Goal: Task Accomplishment & Management: Manage account settings

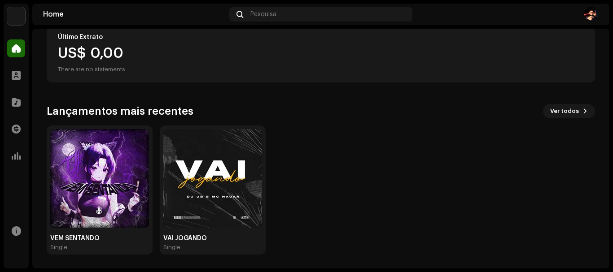
scroll to position [171, 0]
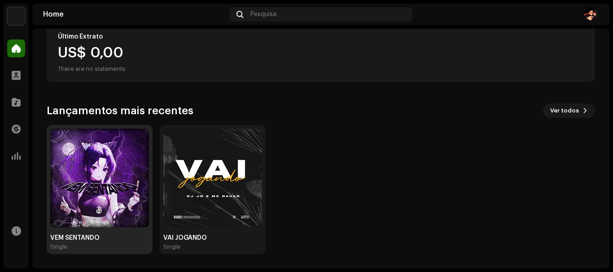
click at [99, 194] on img at bounding box center [99, 178] width 99 height 99
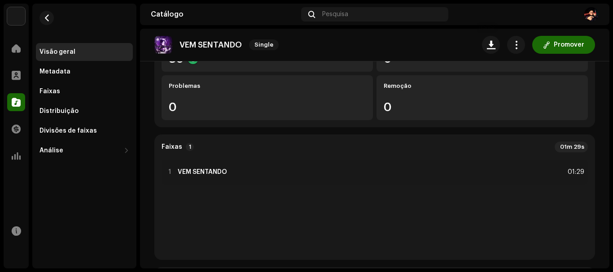
scroll to position [90, 0]
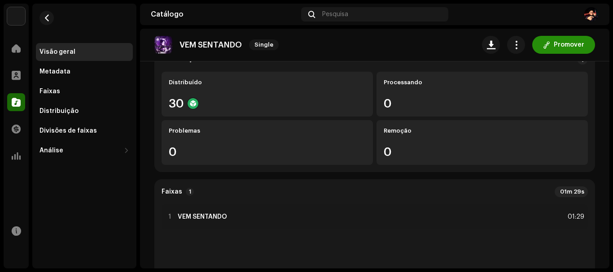
click at [580, 47] on button "Promover" at bounding box center [563, 45] width 63 height 18
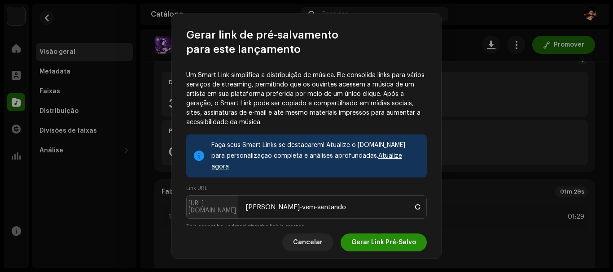
click at [392, 241] on span "Gerar Link Pré-Salvo" at bounding box center [383, 243] width 65 height 18
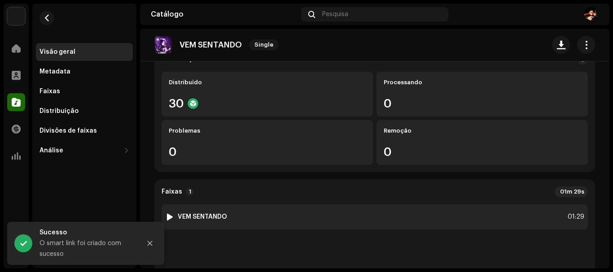
click at [493, 209] on div "1 VEM SENTANDO 01:29" at bounding box center [375, 217] width 426 height 25
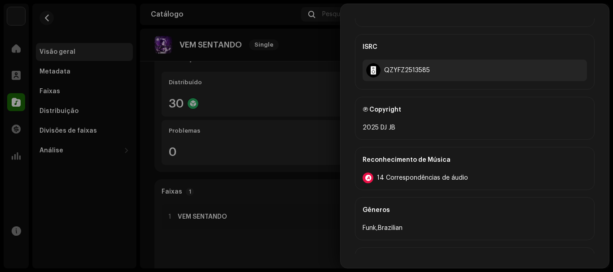
scroll to position [308, 0]
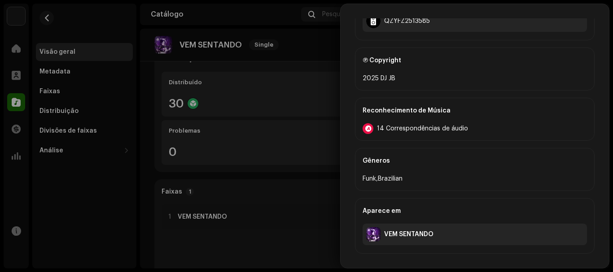
click at [503, 135] on div "Reconhecimento de Música 14 Correspondências de áudio" at bounding box center [475, 119] width 240 height 43
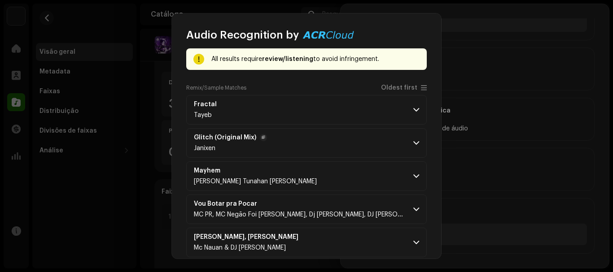
scroll to position [0, 0]
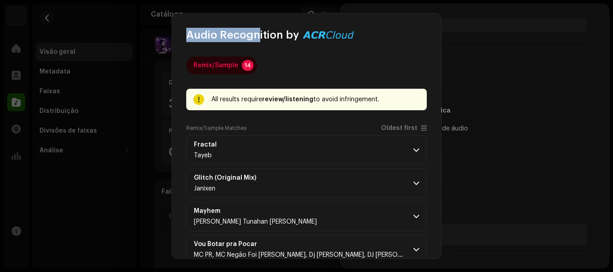
drag, startPoint x: 189, startPoint y: 35, endPoint x: 256, endPoint y: 38, distance: 66.5
click at [256, 38] on span "Audio Recognition by" at bounding box center [242, 35] width 113 height 14
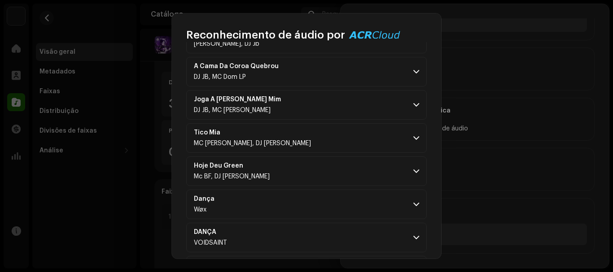
scroll to position [352, 0]
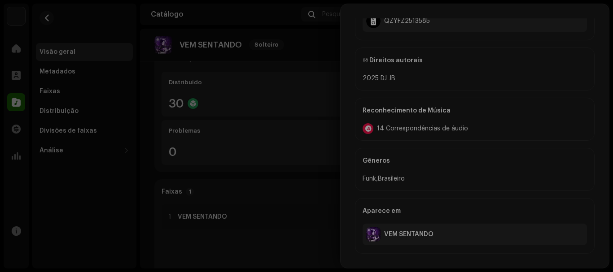
click at [512, 70] on div "Reconhecimento de áudio por Remix/Amostra 14 Todos os resultados exigem revisão…" at bounding box center [306, 136] width 613 height 272
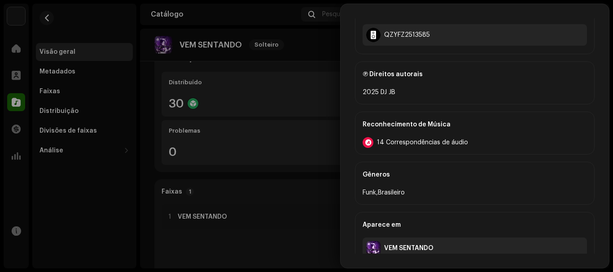
scroll to position [308, 0]
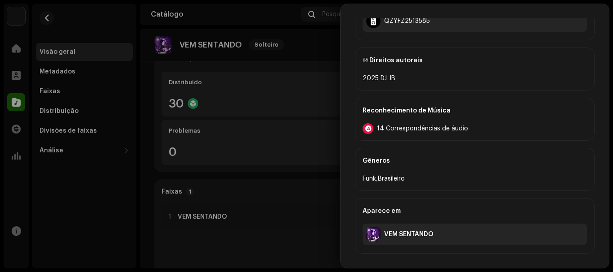
click at [436, 121] on div "Reconhecimento de Música" at bounding box center [475, 110] width 224 height 25
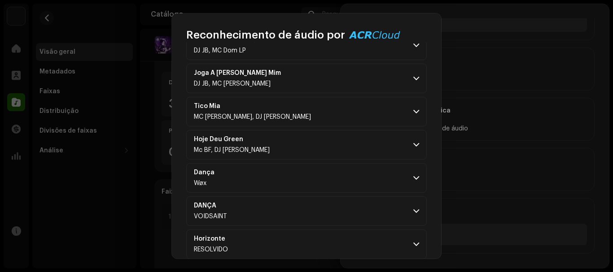
scroll to position [352, 0]
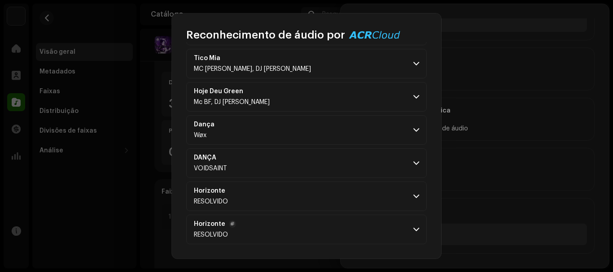
click at [413, 229] on span at bounding box center [416, 229] width 6 height 7
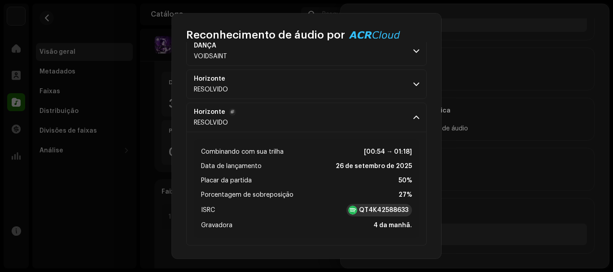
click at [362, 213] on font "QT4K42588633" at bounding box center [383, 210] width 49 height 6
drag, startPoint x: 248, startPoint y: 195, endPoint x: 275, endPoint y: 193, distance: 27.0
click at [275, 193] on font "Porcentagem de sobreposição" at bounding box center [247, 195] width 92 height 6
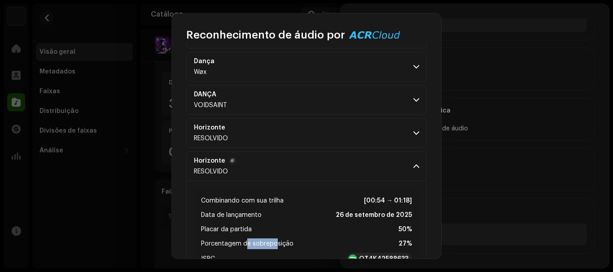
scroll to position [420, 0]
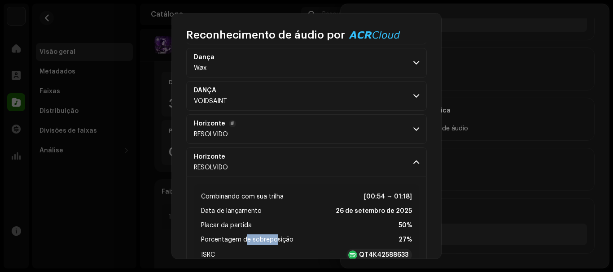
click at [413, 132] on span at bounding box center [416, 129] width 6 height 7
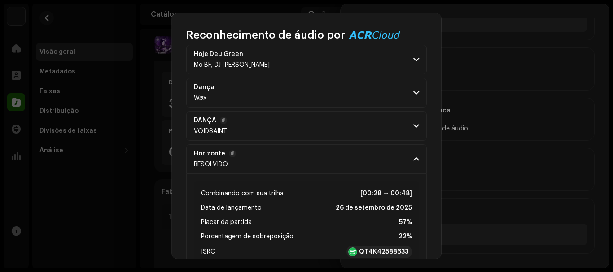
scroll to position [375, 0]
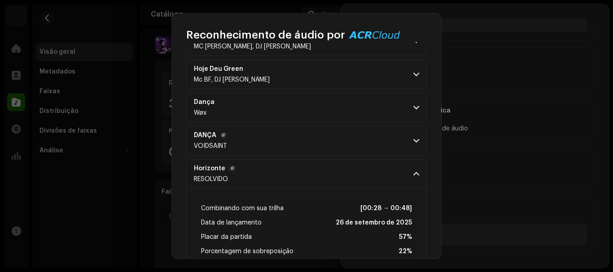
click at [309, 150] on p-accordion-header "DANÇA VOIDSAINT" at bounding box center [306, 141] width 241 height 30
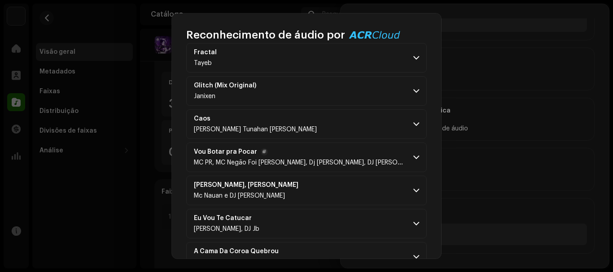
scroll to position [105, 0]
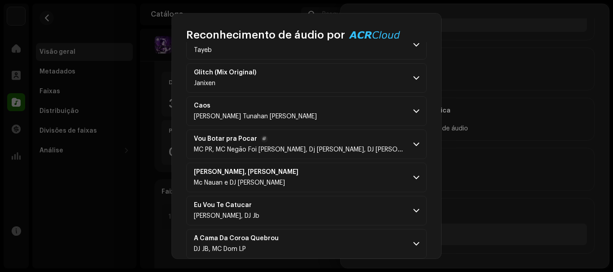
click at [414, 145] on span at bounding box center [416, 144] width 6 height 7
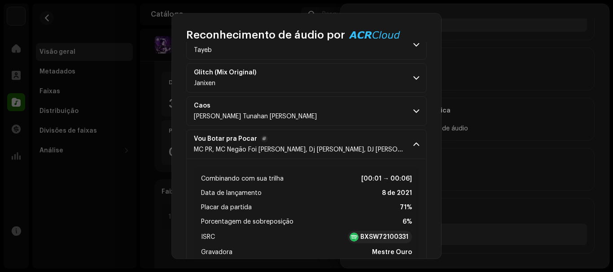
click at [414, 145] on span at bounding box center [416, 144] width 6 height 7
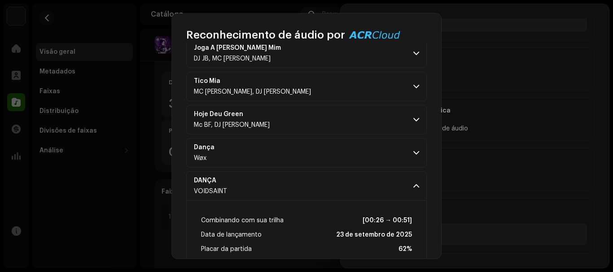
scroll to position [330, 0]
click at [411, 124] on p-accordion-header "Hoje Deu Green Mc BF, DJ JB" at bounding box center [306, 120] width 241 height 30
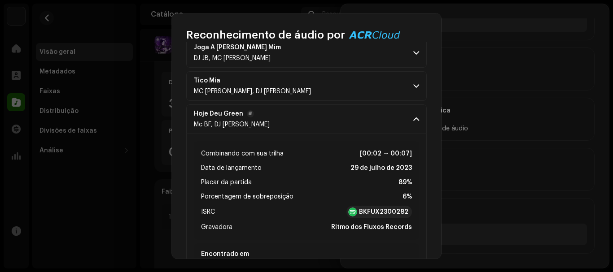
click at [411, 124] on p-accordion-header "Hoje Deu Green Mc BF, DJ JB" at bounding box center [306, 120] width 241 height 30
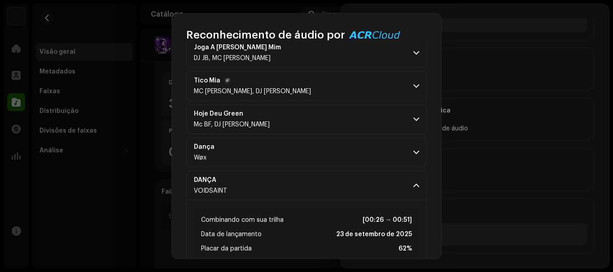
click at [413, 85] on span at bounding box center [416, 86] width 6 height 7
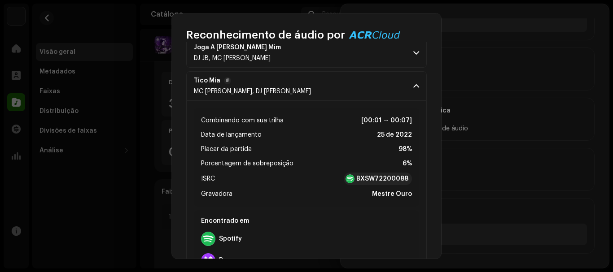
click at [413, 85] on span at bounding box center [416, 86] width 6 height 7
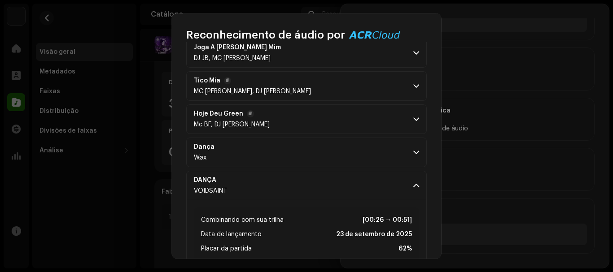
click at [415, 121] on span at bounding box center [416, 119] width 6 height 7
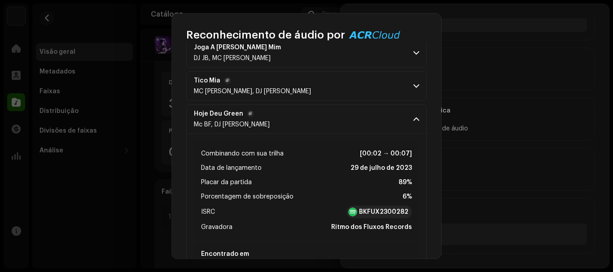
click at [415, 121] on span at bounding box center [416, 119] width 6 height 7
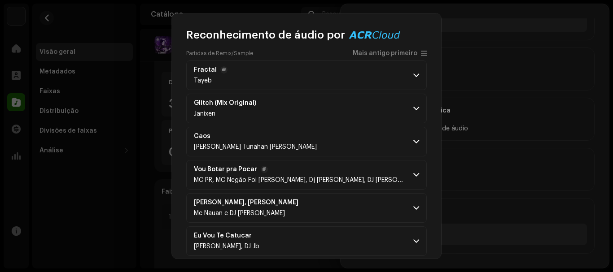
scroll to position [61, 0]
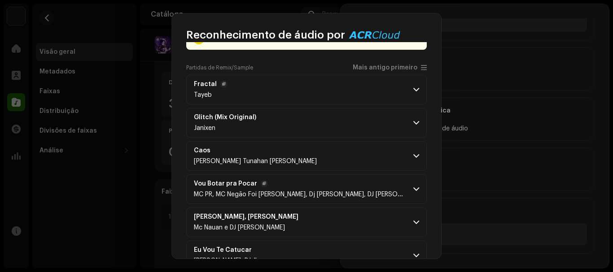
click at [417, 87] on p-accordion-header "Fractal Tayeb" at bounding box center [306, 90] width 241 height 30
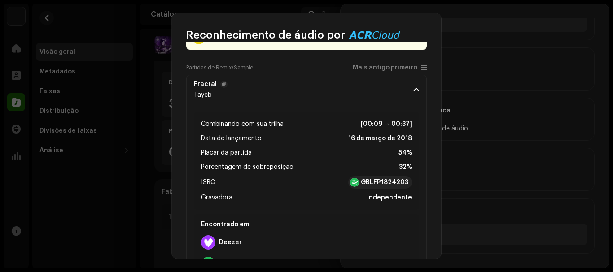
click at [414, 90] on span at bounding box center [416, 89] width 6 height 7
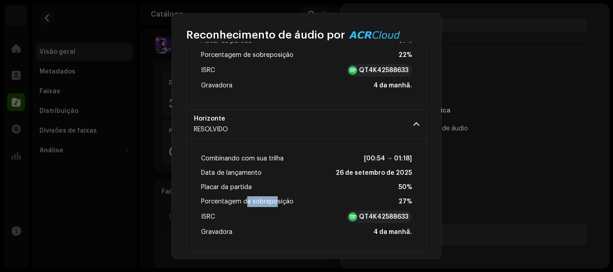
scroll to position [761, 0]
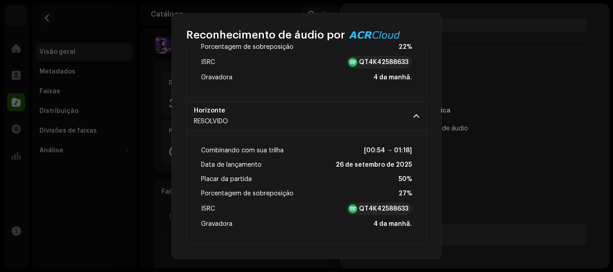
click at [289, 170] on li "Data de lançamento 26 de setembro de 2025" at bounding box center [306, 165] width 211 height 11
drag, startPoint x: 373, startPoint y: 149, endPoint x: 415, endPoint y: 151, distance: 41.3
click at [415, 151] on div "Combinando com sua trilha [00:54 → 01:18] Data de lançamento 26 de setembro de …" at bounding box center [306, 187] width 225 height 99
click at [415, 152] on div "Combinando com sua trilha [00:54 → 01:18] Data de lançamento 26 de setembro de …" at bounding box center [306, 187] width 225 height 99
click at [385, 168] on font "26 de setembro de 2025" at bounding box center [374, 165] width 76 height 6
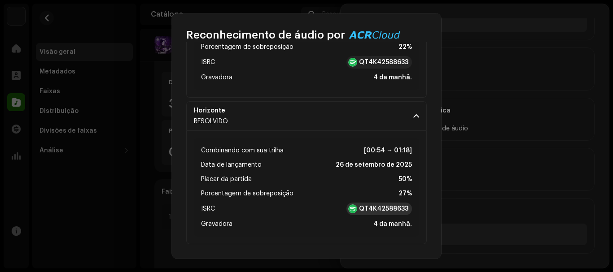
click at [370, 209] on font "QT4K42588633" at bounding box center [383, 209] width 49 height 6
drag, startPoint x: 205, startPoint y: 225, endPoint x: 275, endPoint y: 225, distance: 70.0
click at [275, 225] on li "Gravadora 4 da manhã." at bounding box center [306, 224] width 211 height 11
click at [274, 225] on li "Gravadora 4 da manhã." at bounding box center [306, 224] width 211 height 11
drag, startPoint x: 335, startPoint y: 164, endPoint x: 408, endPoint y: 164, distance: 72.7
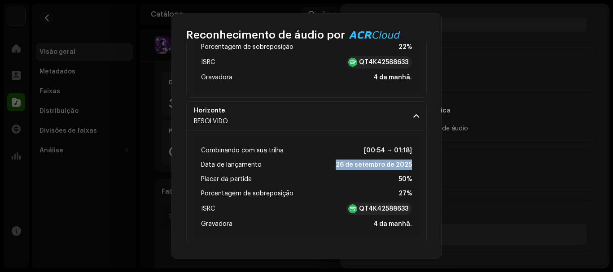
click at [408, 164] on font "26 de setembro de 2025" at bounding box center [374, 165] width 76 height 6
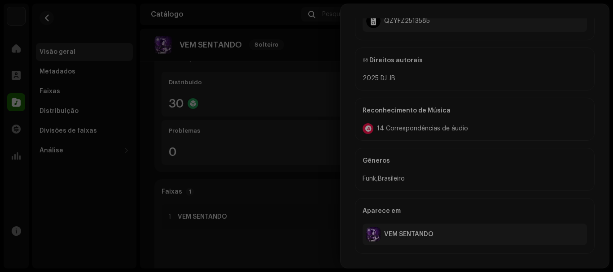
click at [460, 164] on div "Reconhecimento de áudio por Remix/Amostra 14 Todos os resultados exigem revisão…" at bounding box center [306, 136] width 613 height 272
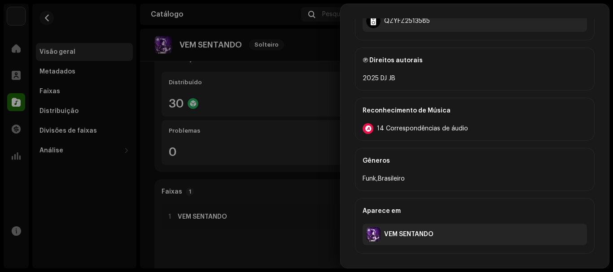
scroll to position [2803, 0]
click at [300, 74] on div at bounding box center [306, 136] width 613 height 272
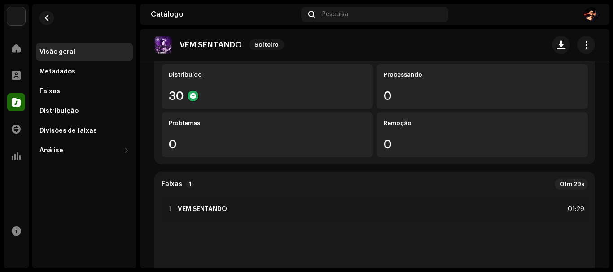
scroll to position [0, 0]
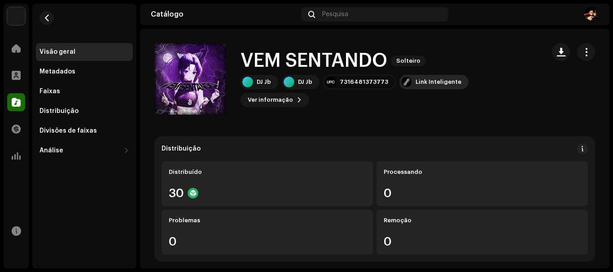
click at [434, 85] on font "Link Inteligente" at bounding box center [439, 82] width 46 height 6
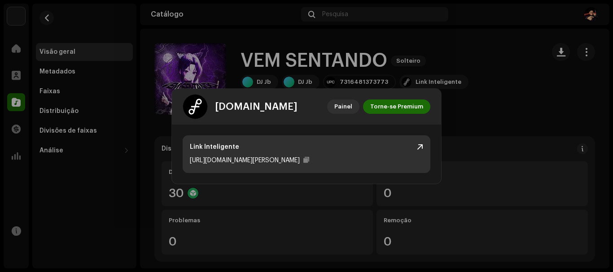
click at [290, 140] on div "Link Inteligente [URL][DOMAIN_NAME][PERSON_NAME]" at bounding box center [307, 155] width 248 height 38
click at [303, 157] on div at bounding box center [306, 160] width 6 height 7
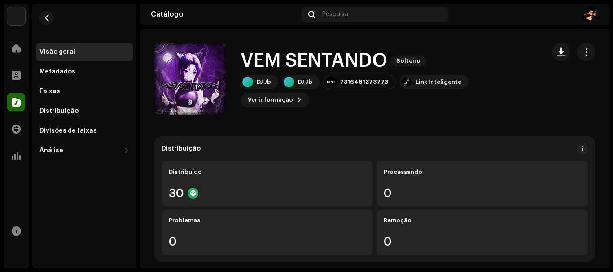
click at [508, 118] on div "[DOMAIN_NAME] Painel Torne-se Premium Link Inteligente [URL][DOMAIN_NAME][PERSO…" at bounding box center [306, 136] width 613 height 272
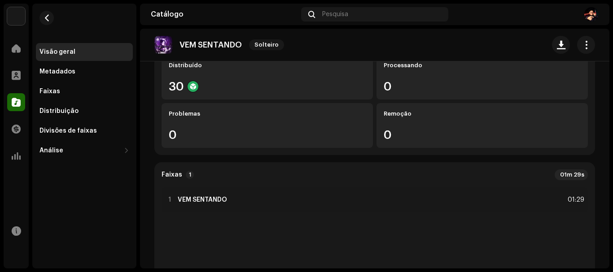
scroll to position [135, 0]
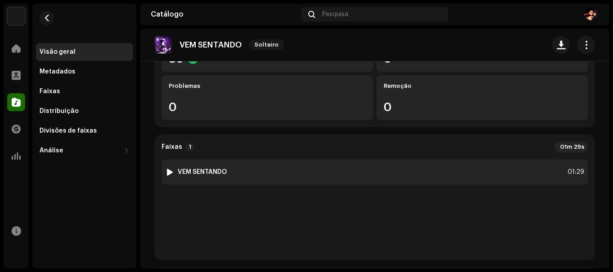
click at [381, 175] on div "1 VEM SENTANDO 01:29" at bounding box center [375, 172] width 426 height 25
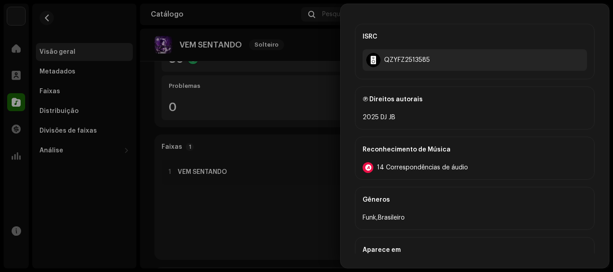
scroll to position [308, 0]
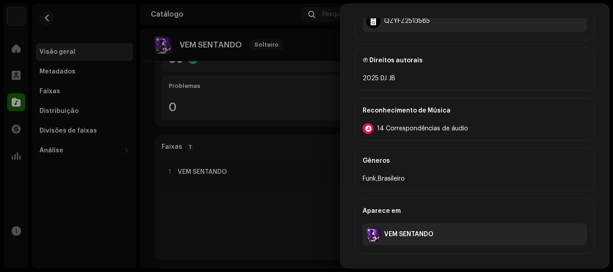
click at [468, 120] on div "Reconhecimento de Música" at bounding box center [475, 110] width 224 height 25
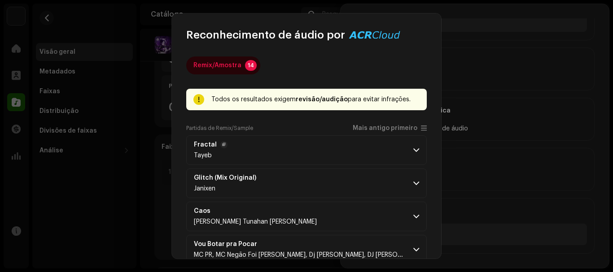
click at [300, 158] on p-accordion-header "Fractal Tayeb" at bounding box center [306, 151] width 241 height 30
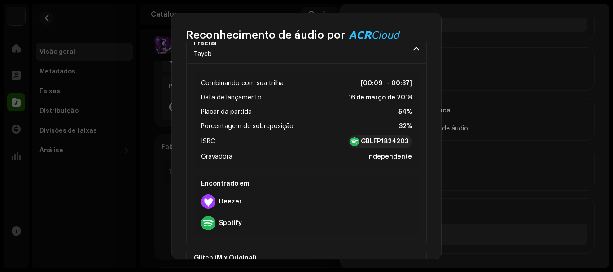
scroll to position [90, 0]
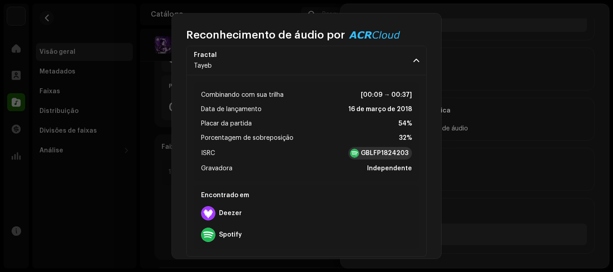
click at [384, 151] on font "GBLFP1824203" at bounding box center [385, 153] width 48 height 6
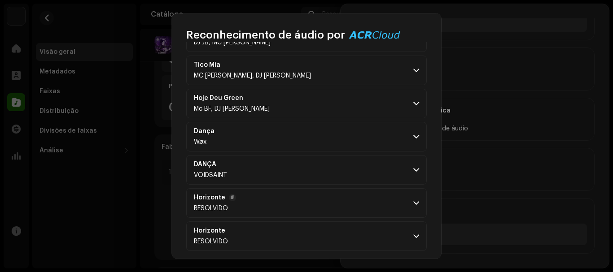
scroll to position [534, 0]
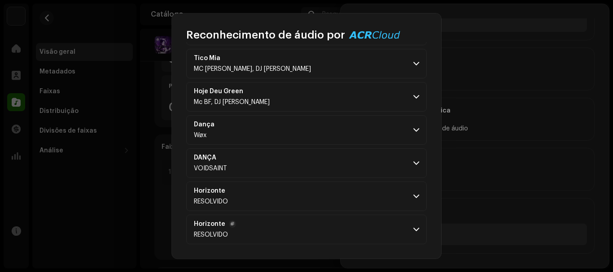
click at [251, 232] on p-accordion-header "Horizonte RESOLVIDO" at bounding box center [306, 230] width 241 height 30
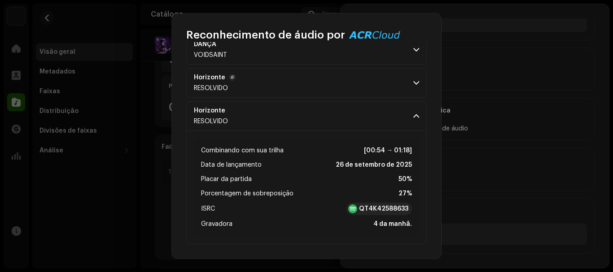
click at [359, 71] on p-accordion-header "Horizonte RESOLVIDO" at bounding box center [306, 83] width 241 height 30
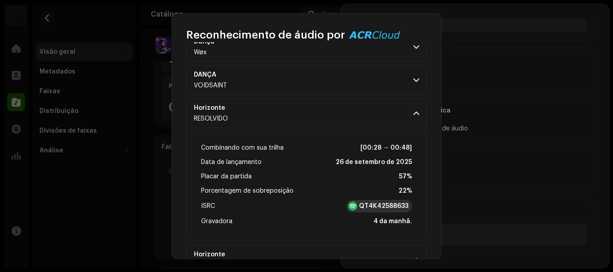
scroll to position [558, 0]
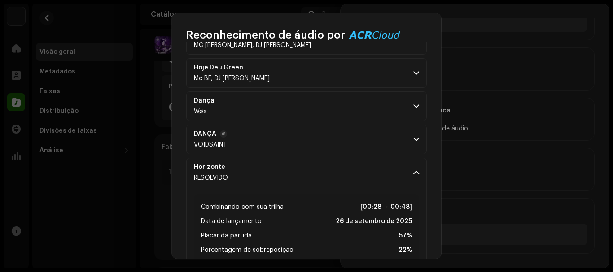
click at [372, 139] on p-accordion-header "DANÇA VOIDSAINT" at bounding box center [306, 140] width 241 height 30
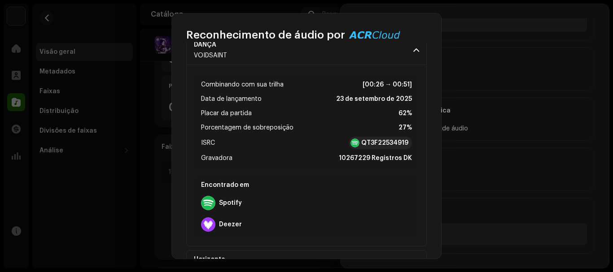
scroll to position [647, 0]
click at [376, 142] on font "QT3F22534919" at bounding box center [384, 143] width 47 height 6
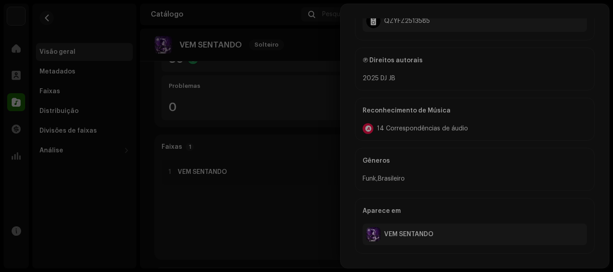
click at [166, 168] on div "Reconhecimento de áudio por Remix/Amostra 14 Todos os resultados exigem revisão…" at bounding box center [306, 136] width 613 height 272
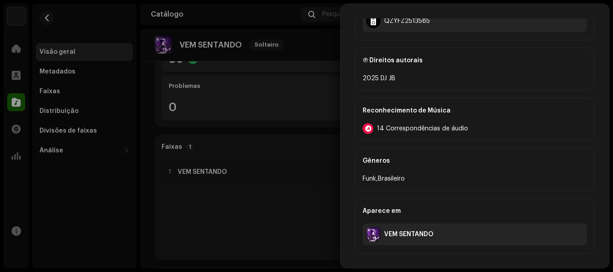
scroll to position [2508, 0]
click at [272, 157] on div at bounding box center [306, 136] width 613 height 272
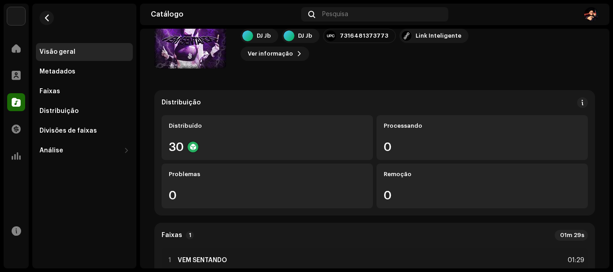
scroll to position [90, 0]
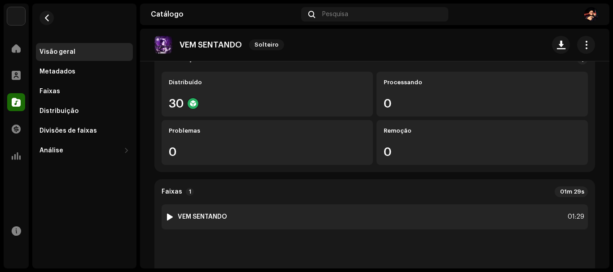
click at [232, 214] on div "1 VEM SENTANDO 01:29" at bounding box center [375, 217] width 426 height 25
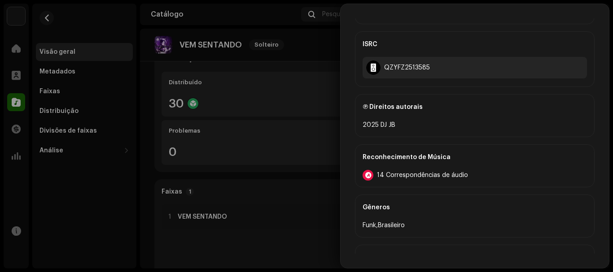
scroll to position [263, 0]
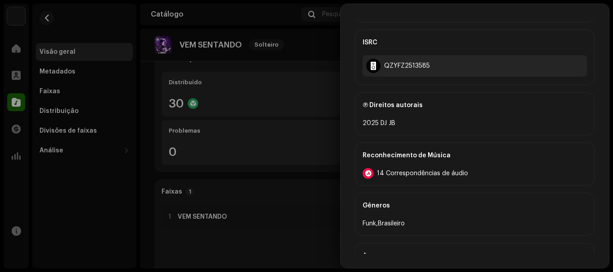
click at [442, 157] on font "Reconhecimento de Música" at bounding box center [407, 156] width 88 height 6
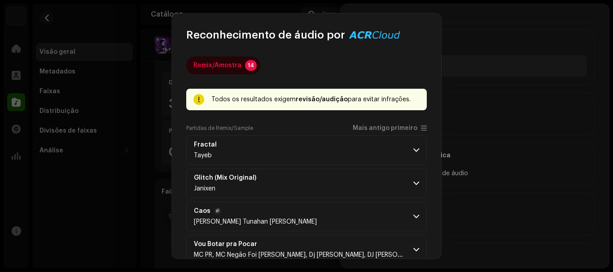
click at [292, 221] on p-accordion-header "Caos [PERSON_NAME] Tunahan [PERSON_NAME]" at bounding box center [306, 217] width 241 height 30
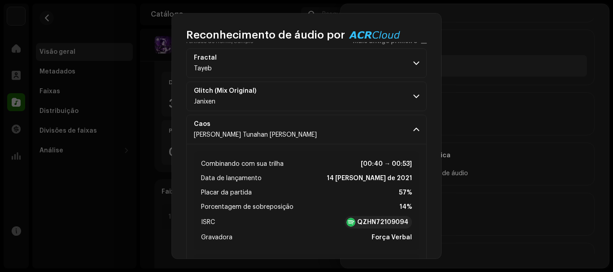
scroll to position [90, 0]
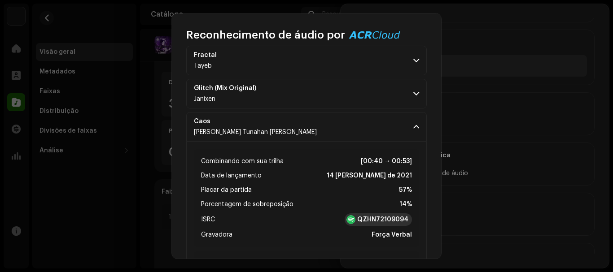
click at [386, 216] on strong "QZHN72109094" at bounding box center [382, 219] width 51 height 9
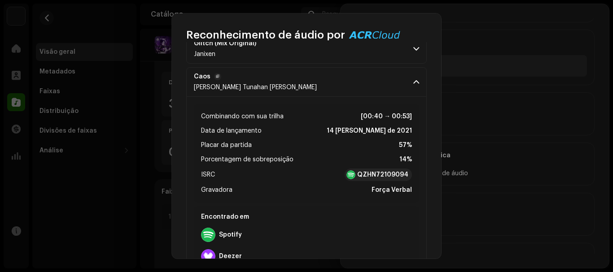
click at [415, 79] on span at bounding box center [416, 82] width 6 height 7
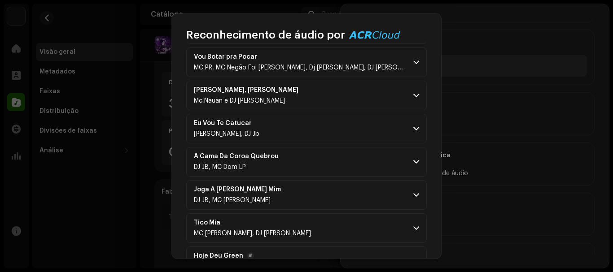
scroll to position [352, 0]
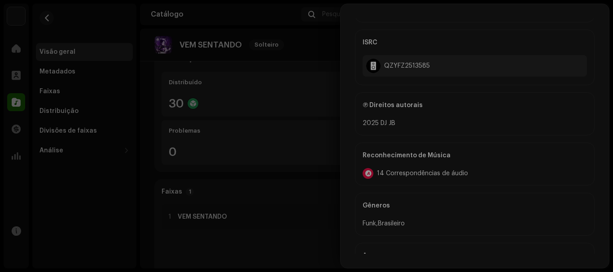
click at [508, 71] on div "Reconhecimento de áudio por Remix/Amostra 14 Todos os resultados exigem revisão…" at bounding box center [306, 136] width 613 height 272
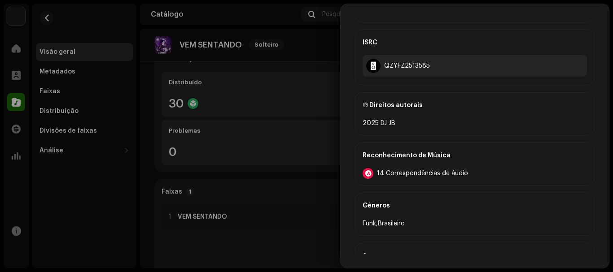
scroll to position [1689, 0]
click at [277, 88] on div at bounding box center [306, 136] width 613 height 272
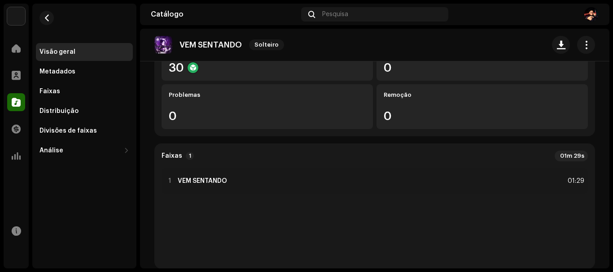
scroll to position [135, 0]
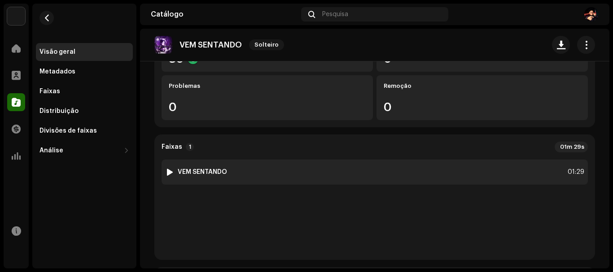
click at [175, 175] on img at bounding box center [170, 172] width 12 height 12
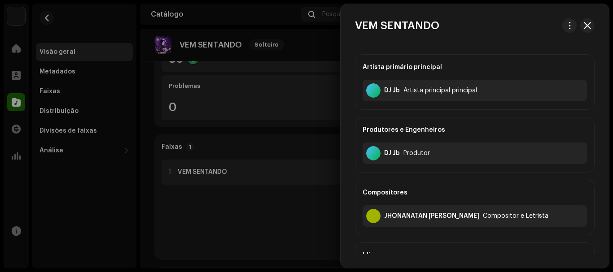
drag, startPoint x: 212, startPoint y: 173, endPoint x: 192, endPoint y: 173, distance: 19.7
click at [213, 173] on div at bounding box center [306, 136] width 613 height 272
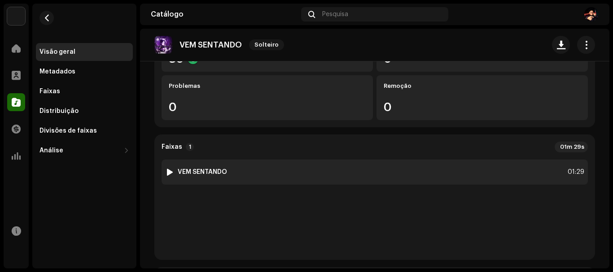
click at [166, 171] on img at bounding box center [170, 172] width 12 height 12
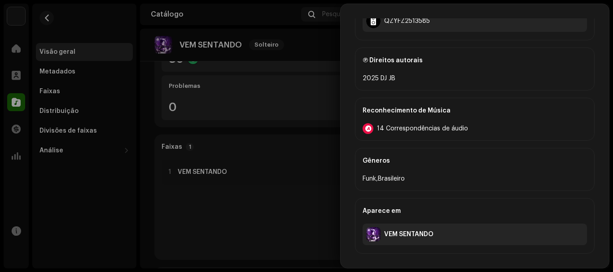
scroll to position [0, 0]
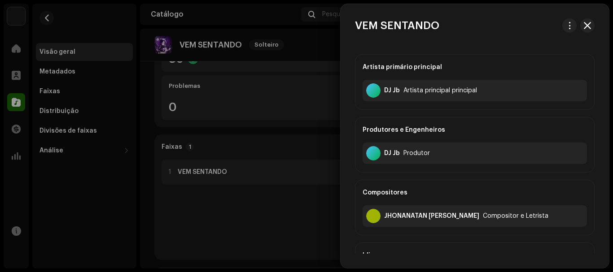
drag, startPoint x: 284, startPoint y: 188, endPoint x: 286, endPoint y: 175, distance: 13.2
click at [284, 188] on div at bounding box center [306, 136] width 613 height 272
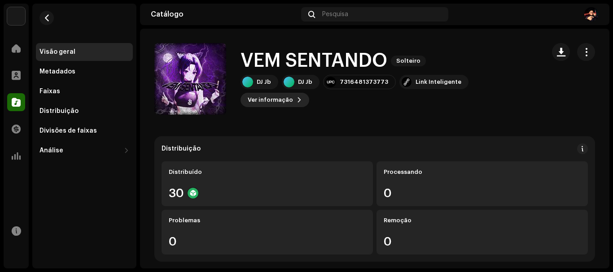
click at [293, 96] on span "Ver informação" at bounding box center [270, 100] width 45 height 18
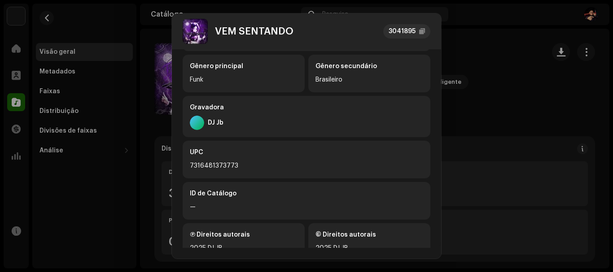
scroll to position [237, 0]
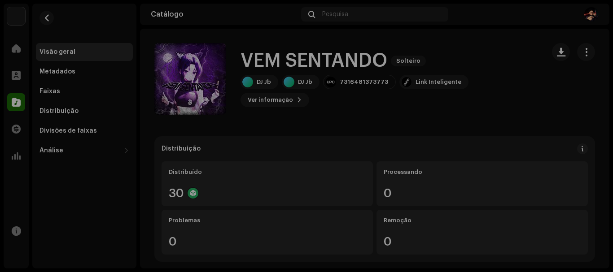
click at [540, 83] on div "VEM SENTANDO 3041895 Metadados Distribuição Linguagem de Meta-Dados Português T…" at bounding box center [306, 136] width 613 height 272
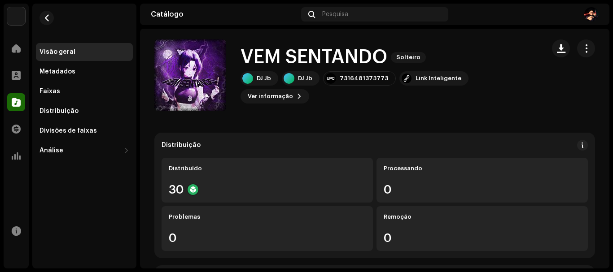
scroll to position [0, 0]
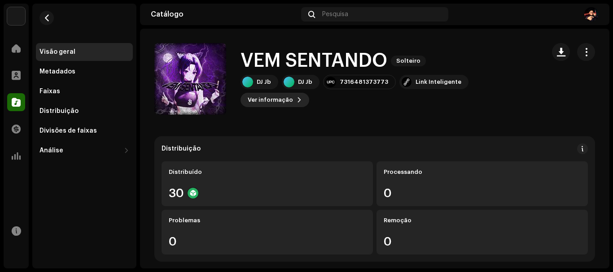
click at [293, 91] on span "Ver informação" at bounding box center [270, 100] width 45 height 18
click at [506, 60] on div "VEM SENTANDO 3041895 Metadados Distribuição Linguagem de Meta-Dados Português T…" at bounding box center [306, 136] width 613 height 272
click at [585, 54] on span "button" at bounding box center [586, 51] width 9 height 7
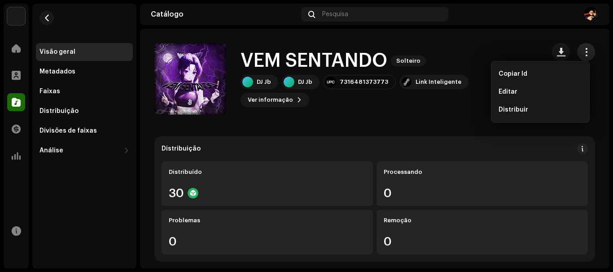
click at [585, 54] on span "button" at bounding box center [586, 51] width 9 height 7
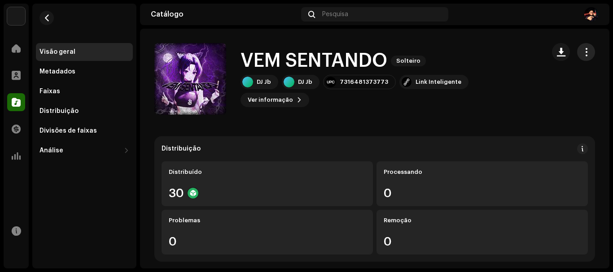
click at [585, 54] on span "button" at bounding box center [586, 51] width 9 height 7
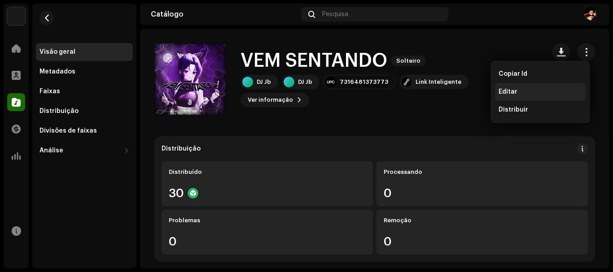
click at [529, 90] on div "Editar" at bounding box center [540, 91] width 83 height 7
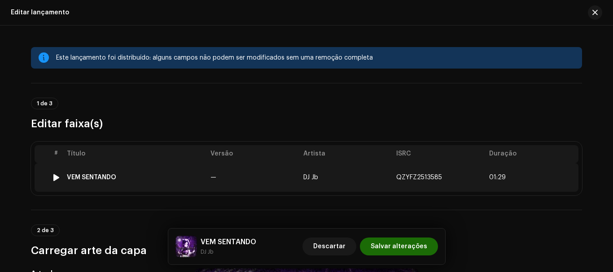
click at [53, 178] on div at bounding box center [56, 177] width 7 height 7
click at [55, 176] on div at bounding box center [56, 177] width 7 height 7
click at [53, 179] on div at bounding box center [56, 177] width 7 height 7
click at [55, 180] on div at bounding box center [56, 177] width 7 height 7
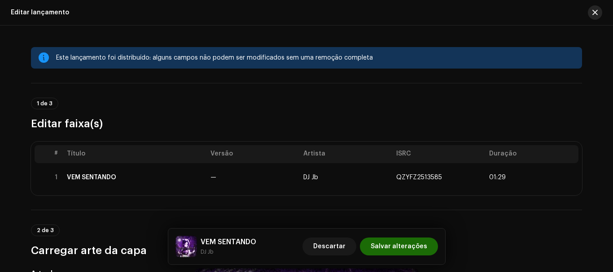
click at [595, 16] on span "button" at bounding box center [594, 12] width 5 height 7
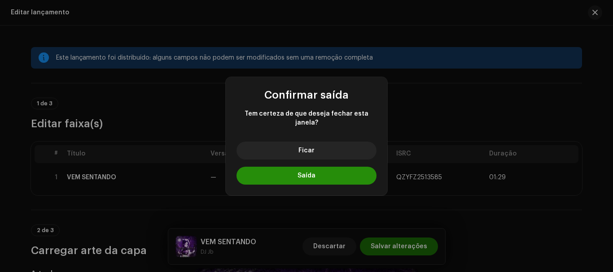
click at [306, 173] on font "Saída" at bounding box center [306, 176] width 18 height 6
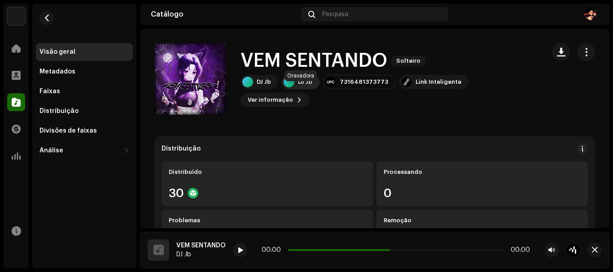
click at [292, 87] on div at bounding box center [289, 82] width 11 height 11
